Goal: Check status: Check status

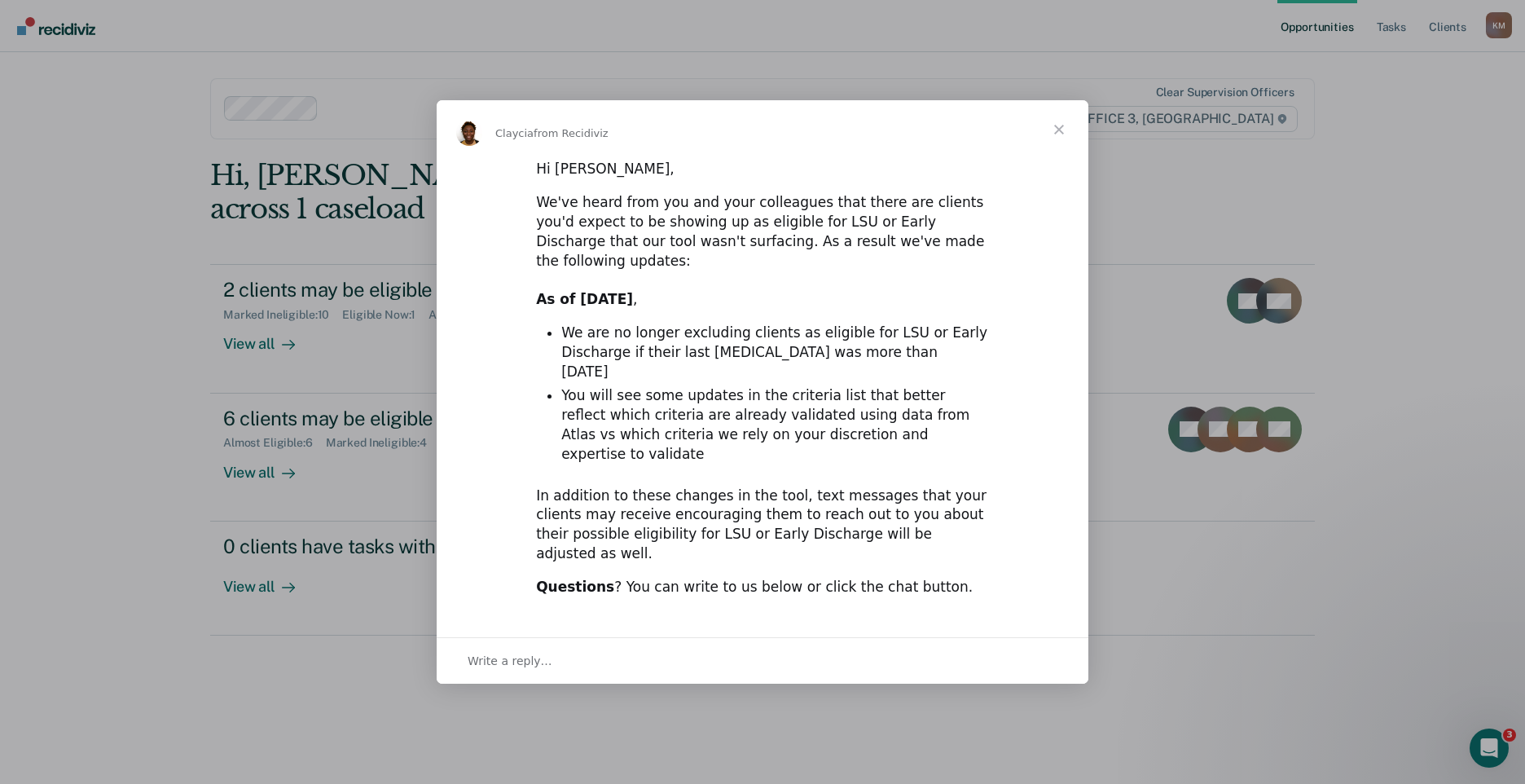
click at [1064, 159] on span "Close" at bounding box center [1059, 129] width 59 height 59
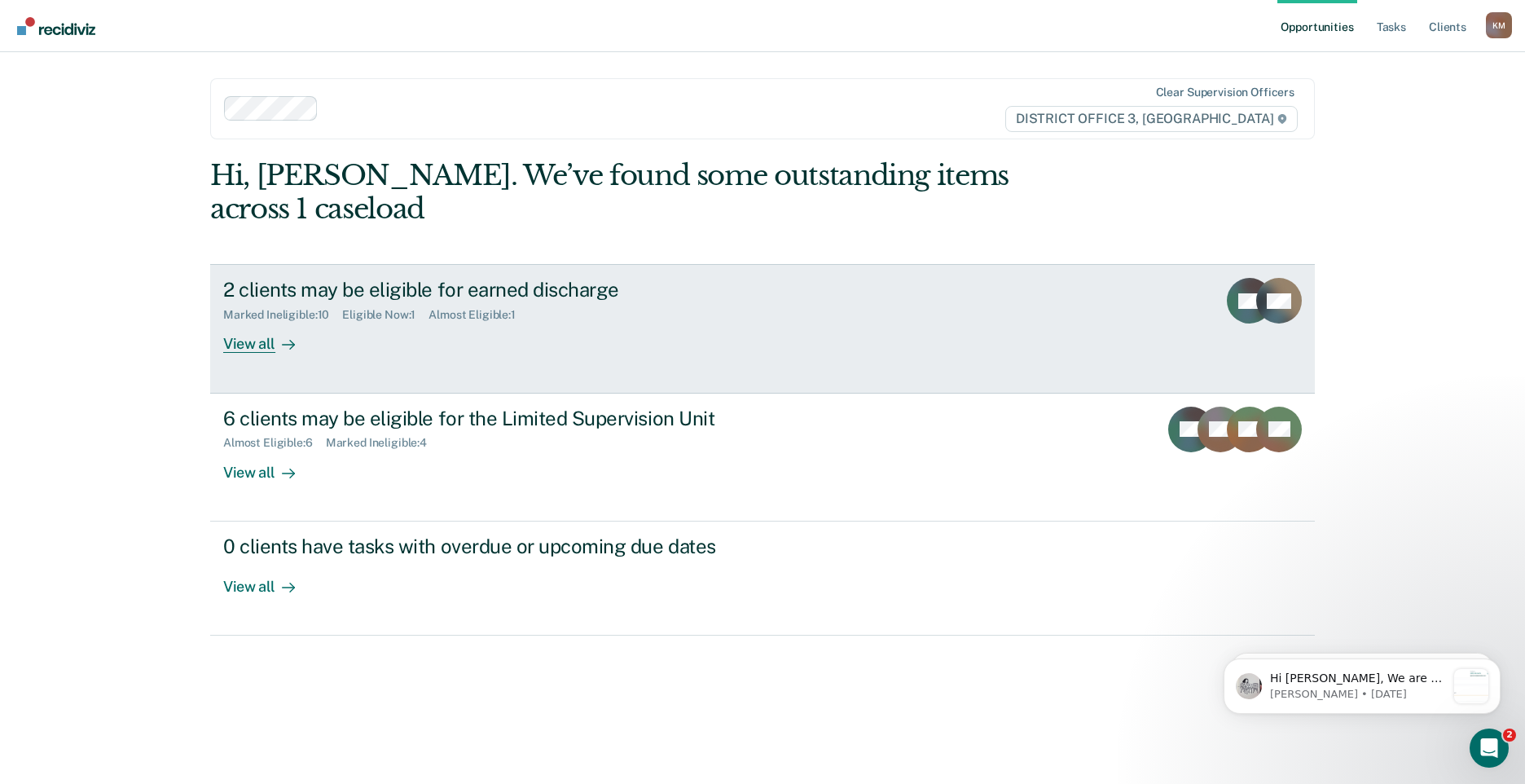
click at [238, 322] on div "View all" at bounding box center [269, 337] width 91 height 31
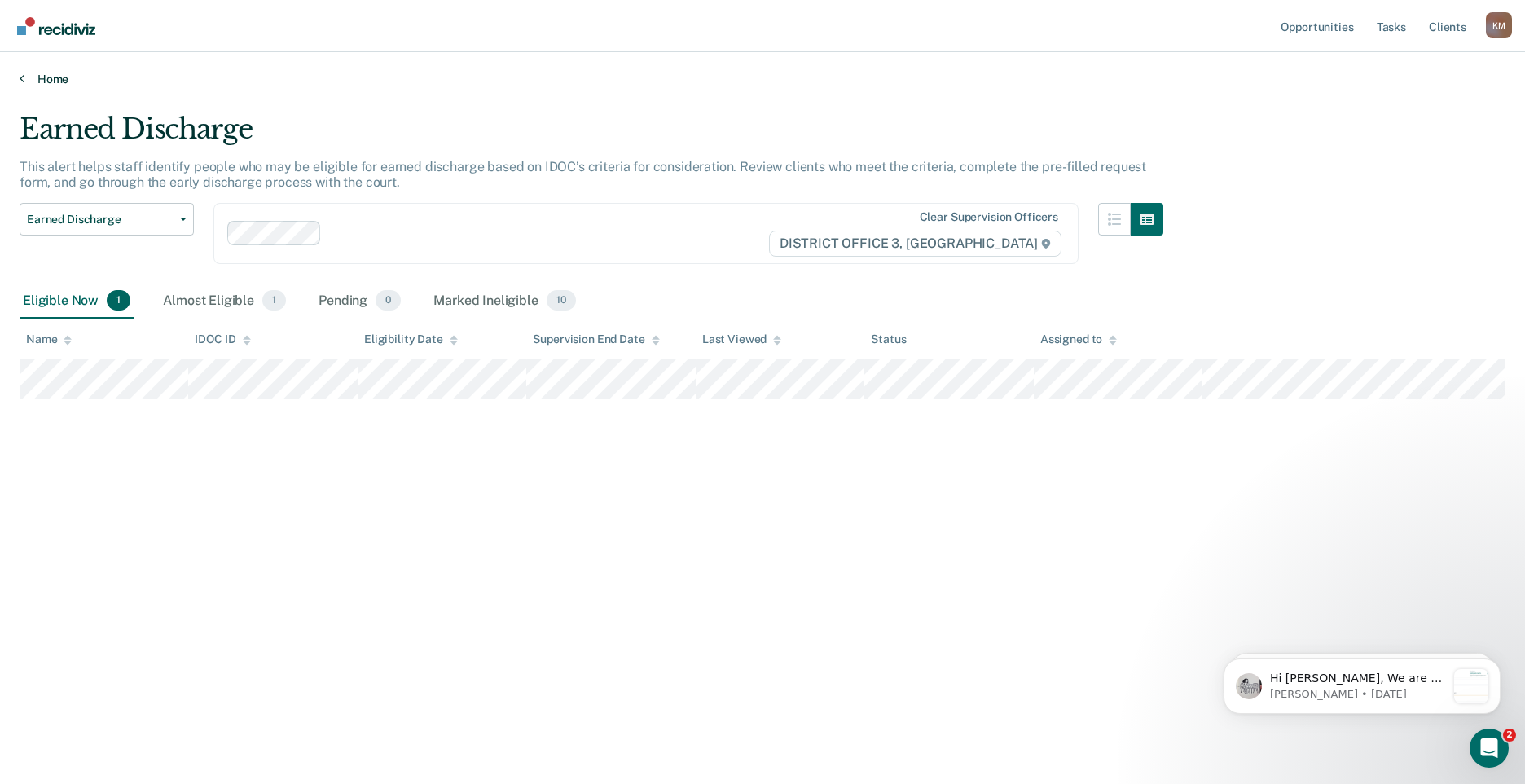
click at [41, 76] on link "Home" at bounding box center [762, 79] width 1486 height 15
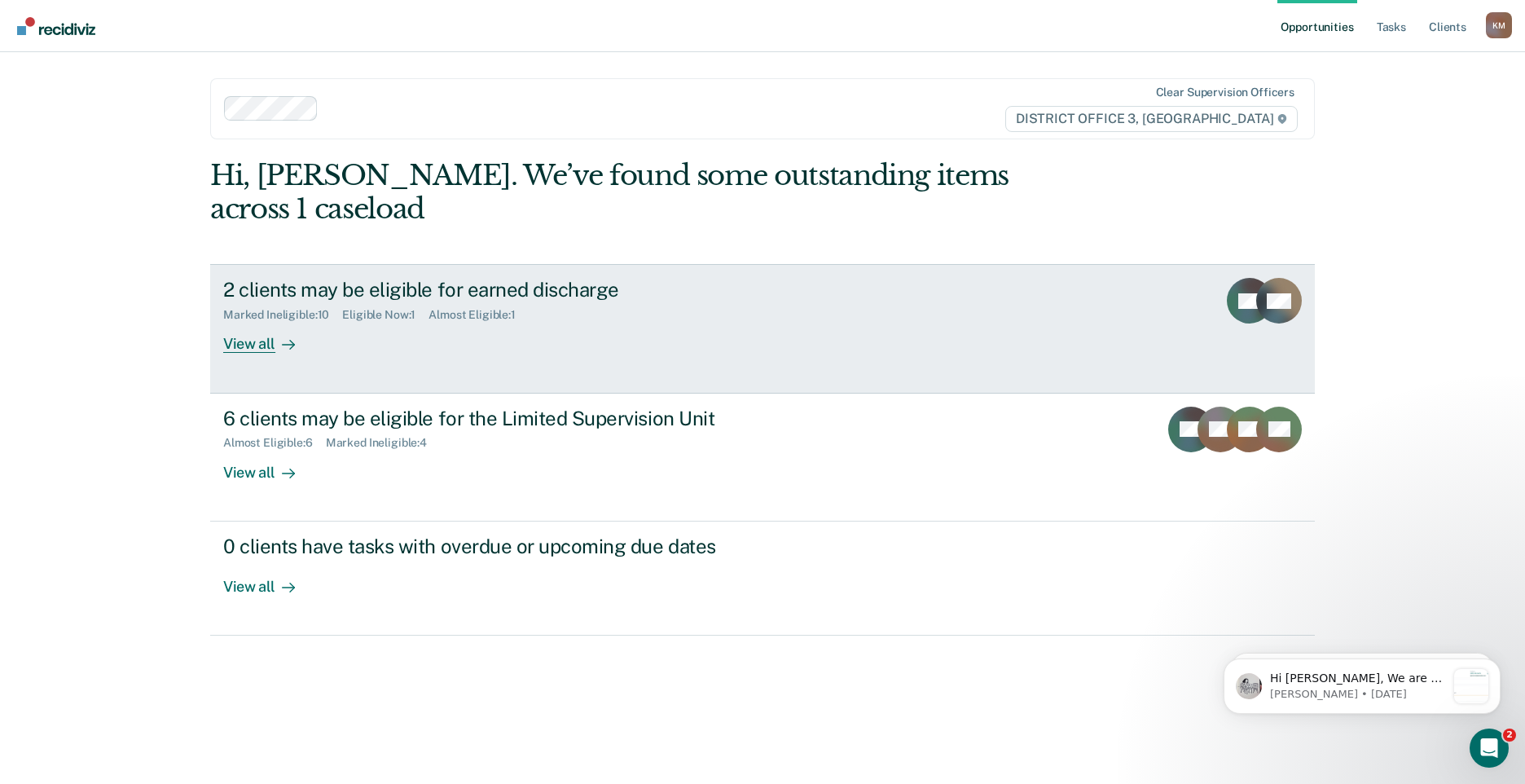
click at [261, 322] on div "View all" at bounding box center [269, 337] width 91 height 31
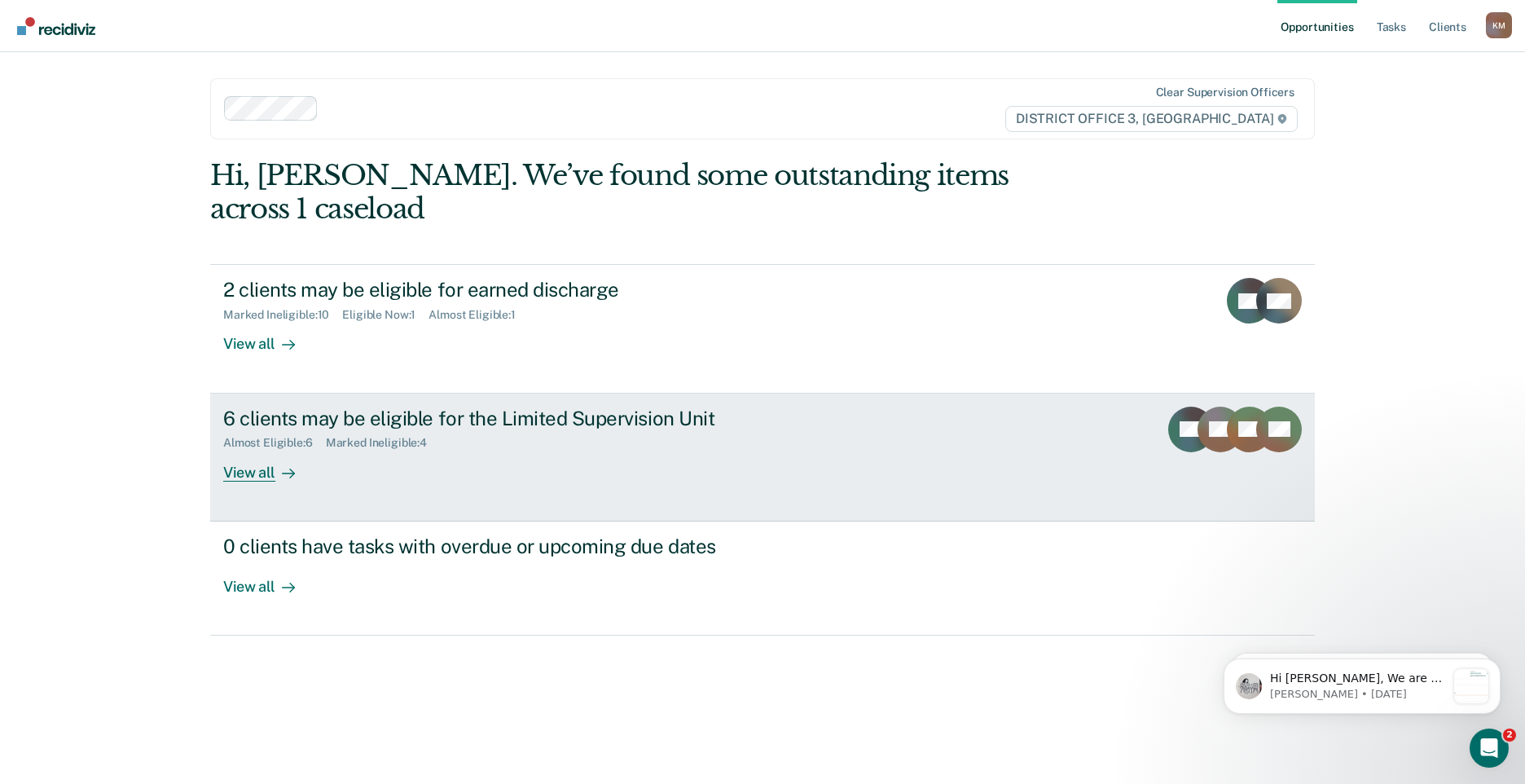
click at [259, 450] on div "View all" at bounding box center [269, 466] width 91 height 31
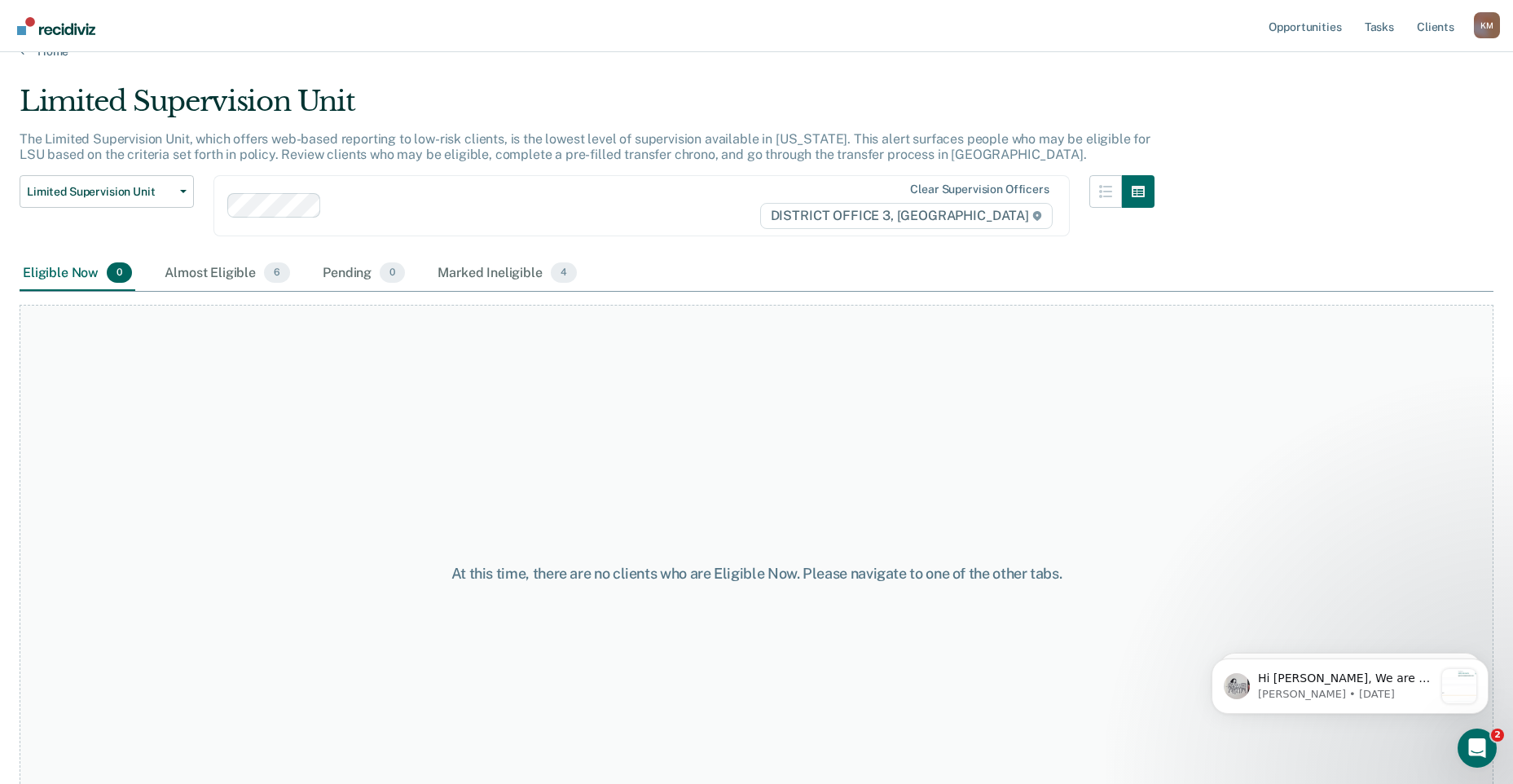
scroll to position [3, 0]
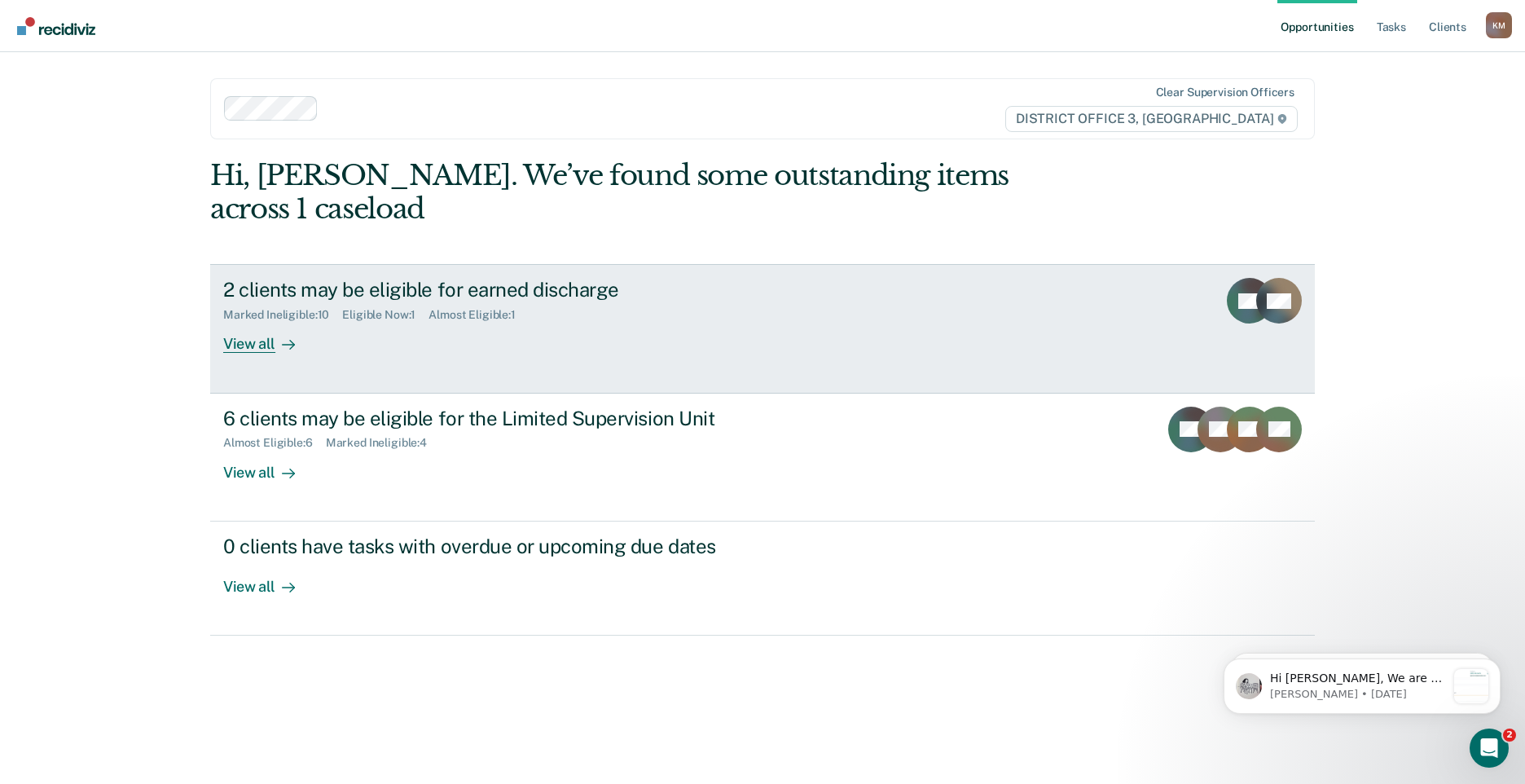
click at [256, 322] on div "View all" at bounding box center [269, 337] width 91 height 31
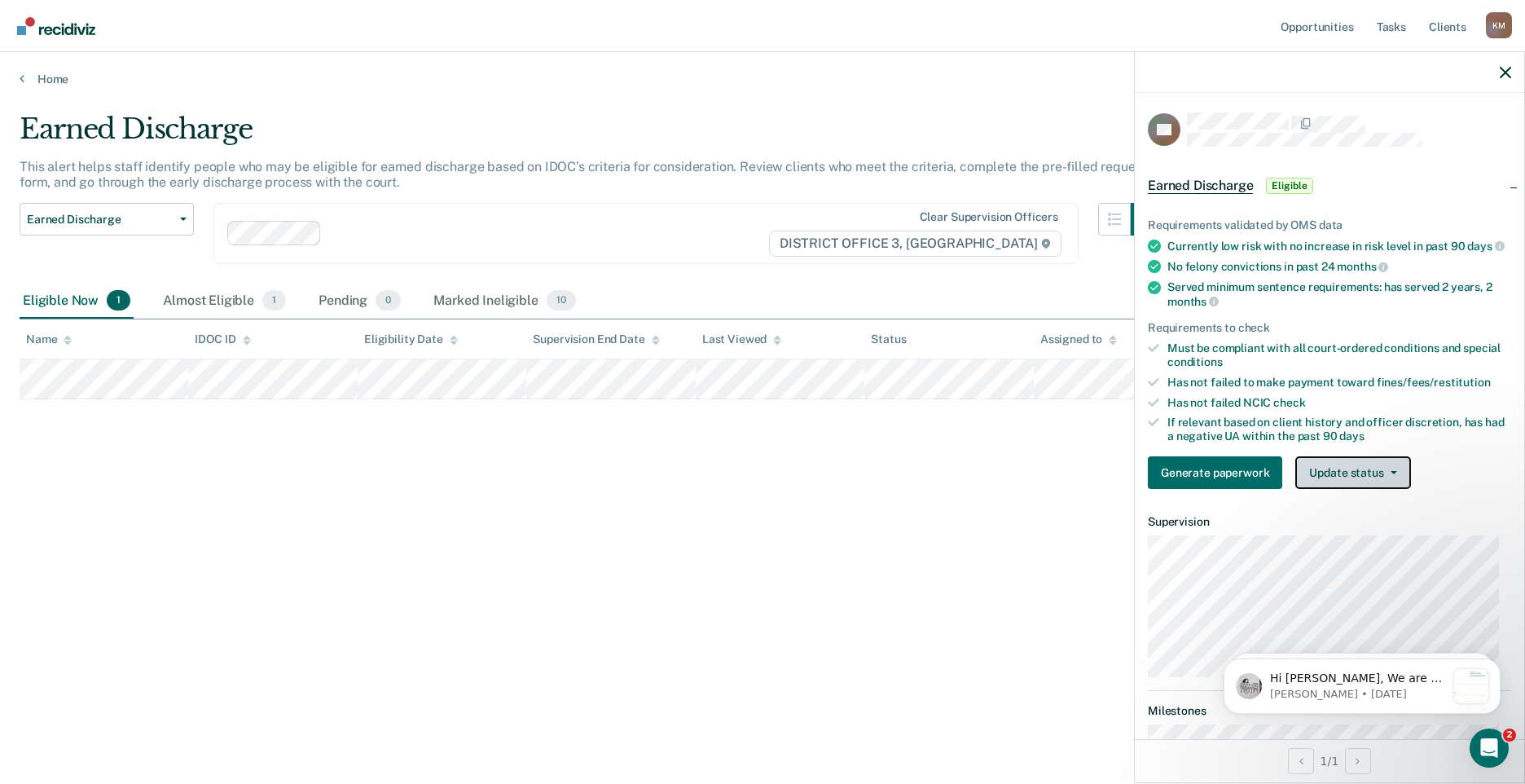
click at [1387, 481] on button "Update status" at bounding box center [1352, 472] width 115 height 32
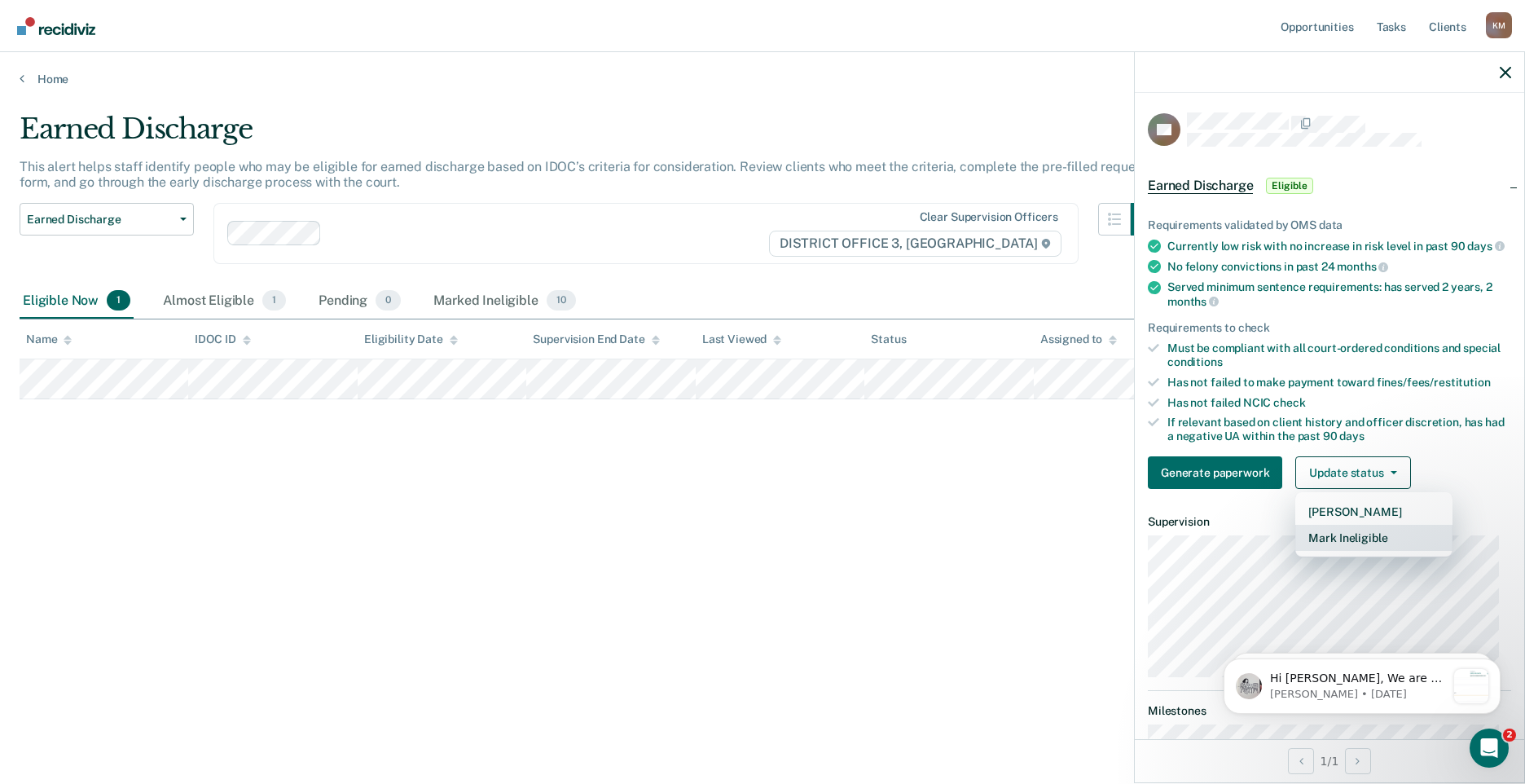
click at [1360, 551] on button "Mark Ineligible" at bounding box center [1374, 538] width 157 height 26
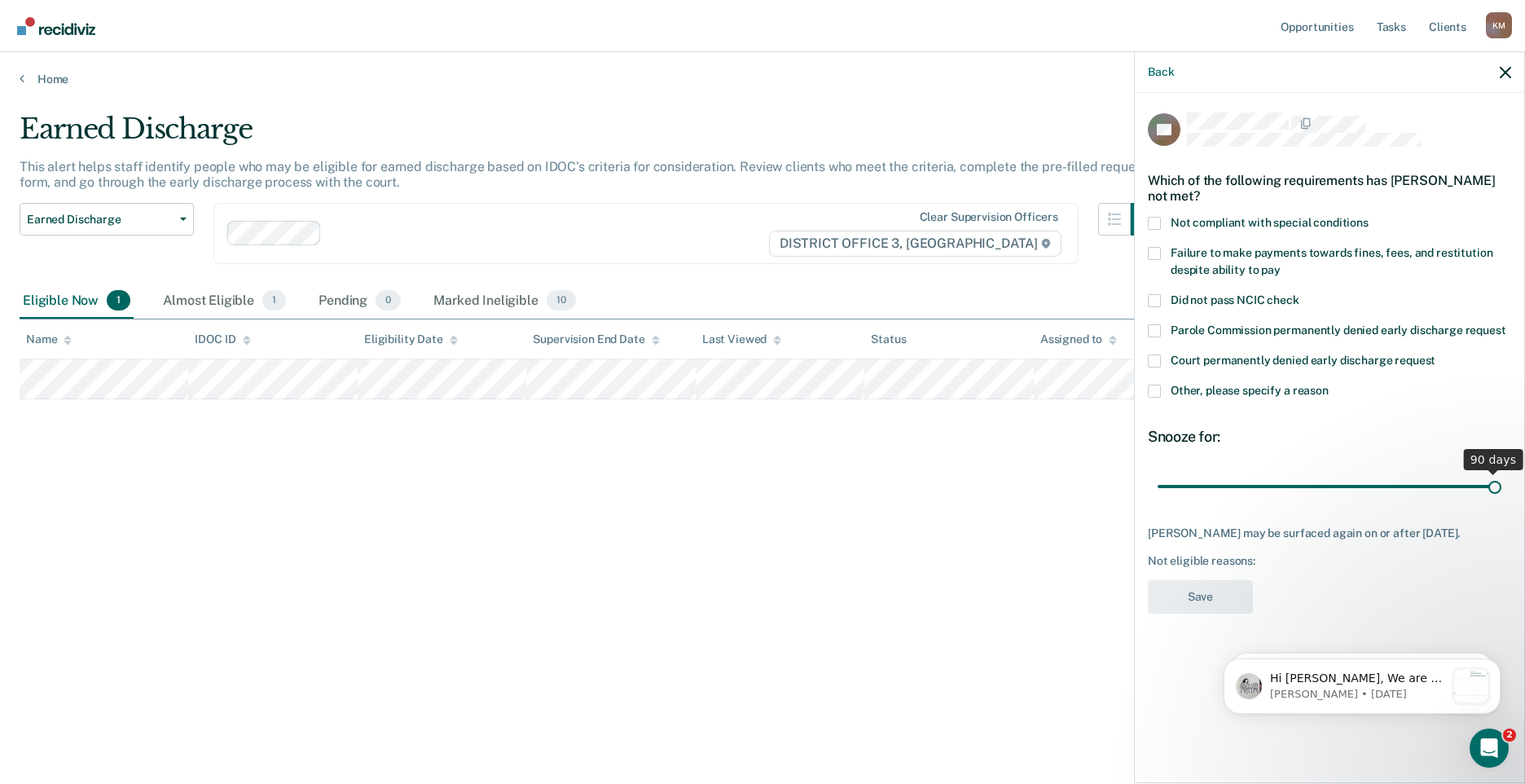
drag, startPoint x: 1273, startPoint y: 482, endPoint x: 1550, endPoint y: 483, distance: 277.0
type input "90"
click at [1502, 483] on input "range" at bounding box center [1330, 485] width 344 height 28
click at [1159, 219] on span at bounding box center [1155, 223] width 13 height 13
click at [1369, 217] on input "Not compliant with special conditions" at bounding box center [1369, 217] width 0 height 0
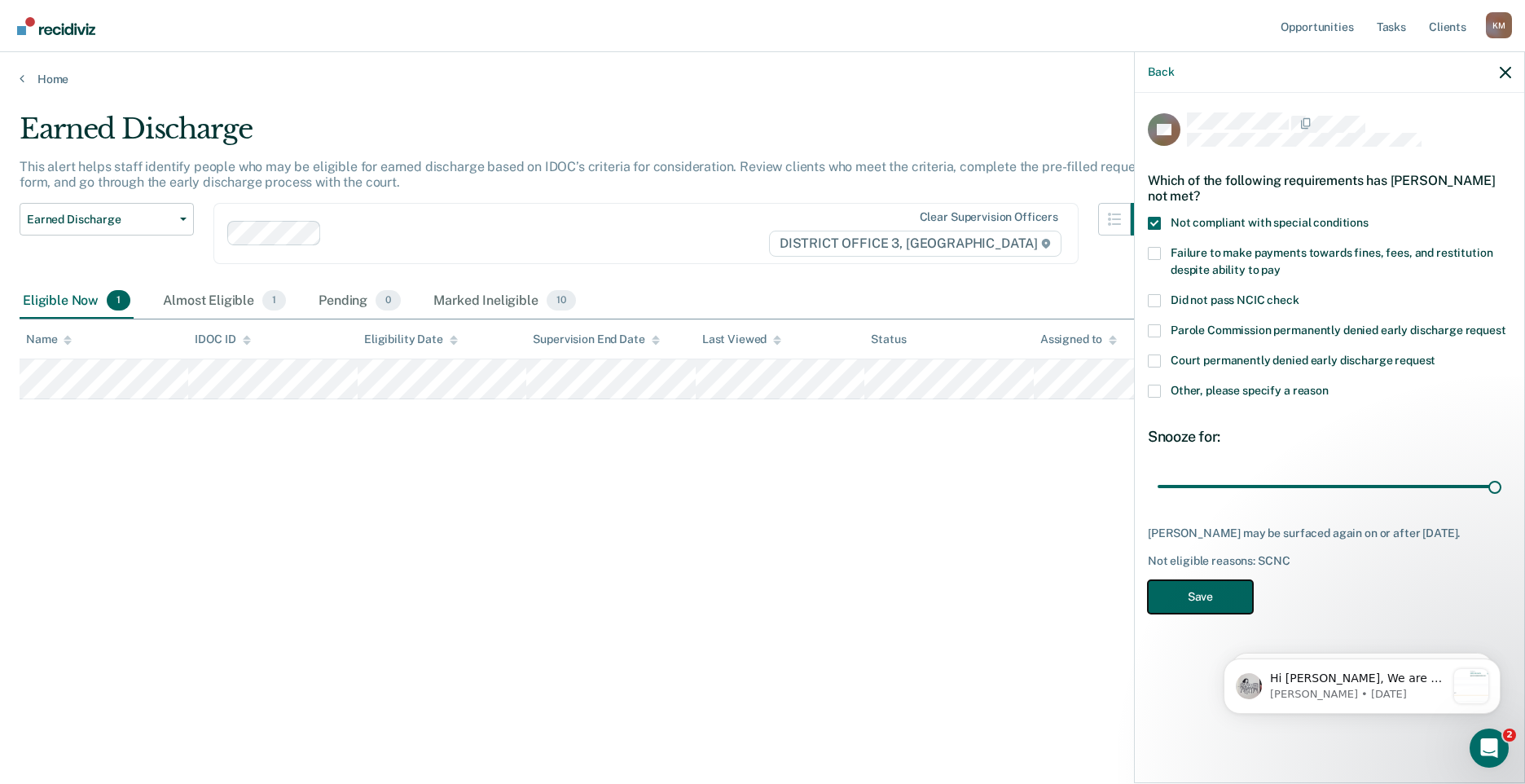
click at [1193, 610] on button "Save" at bounding box center [1200, 596] width 105 height 33
